Goal: Find specific page/section: Find specific page/section

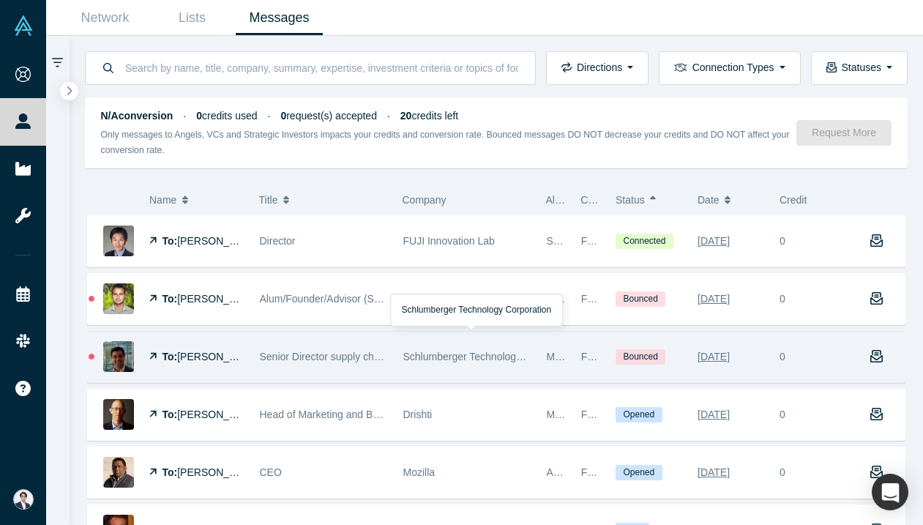
scroll to position [100, 0]
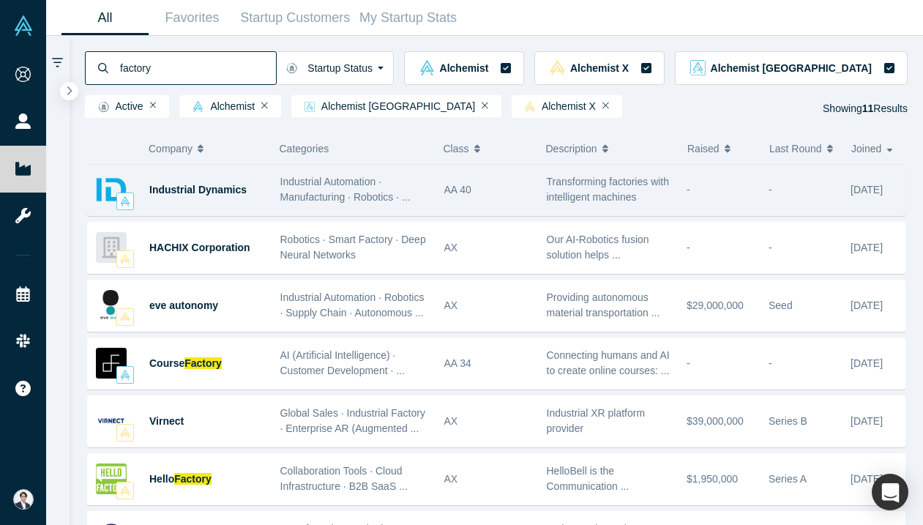
click at [436, 195] on div "AA 40" at bounding box center [487, 190] width 102 height 51
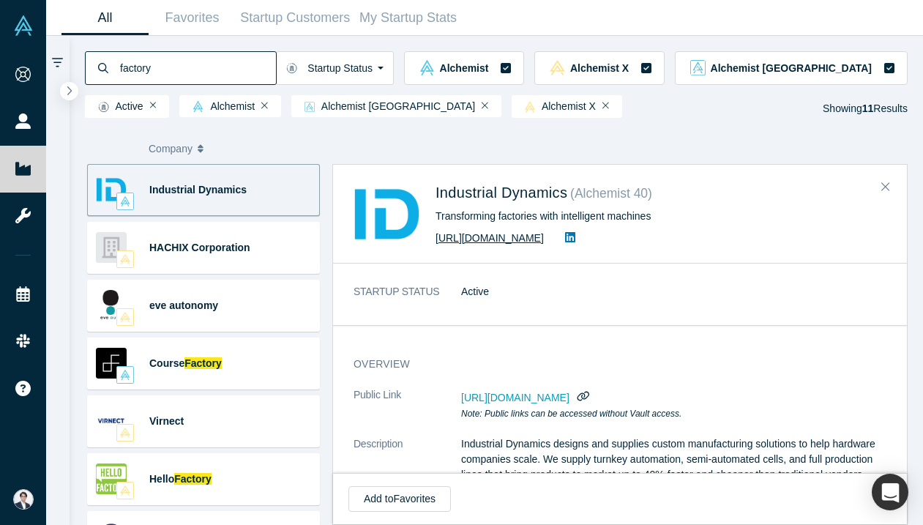
click at [544, 241] on link "[URL][DOMAIN_NAME]" at bounding box center [489, 238] width 108 height 12
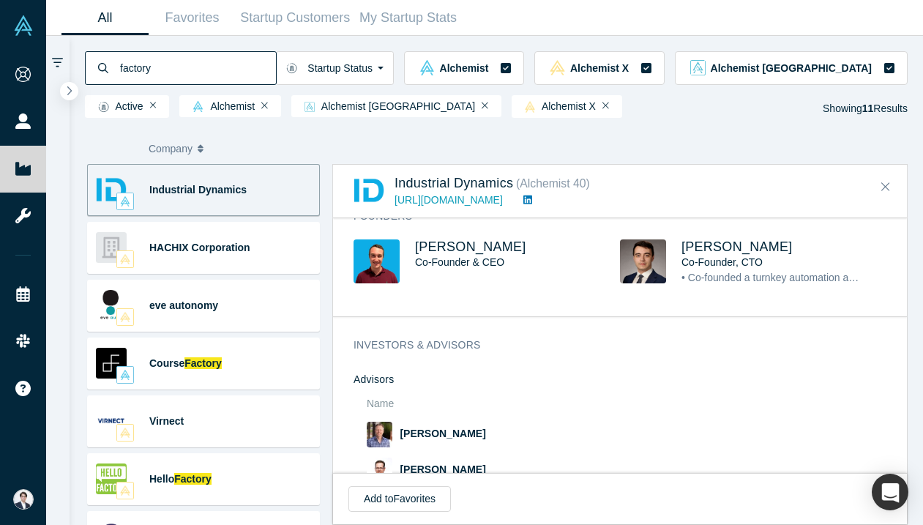
scroll to position [676, 0]
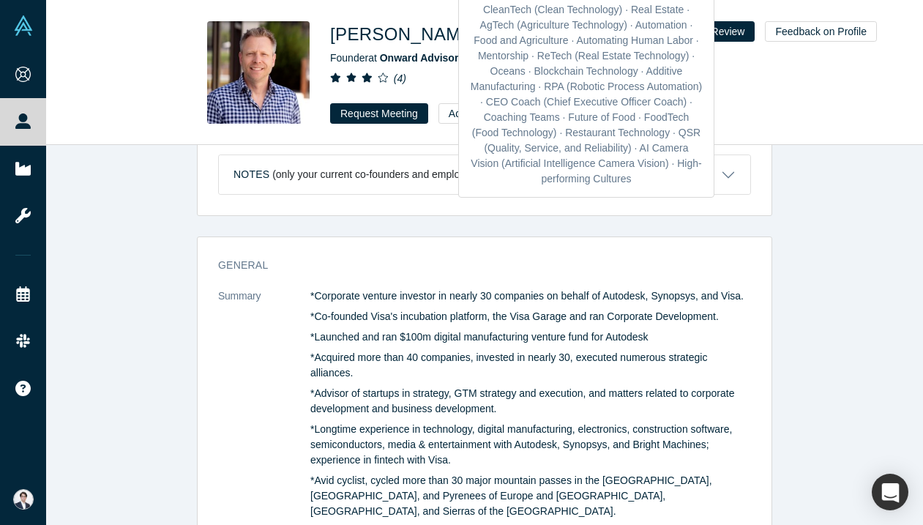
scroll to position [914, 0]
